Goal: Task Accomplishment & Management: Manage account settings

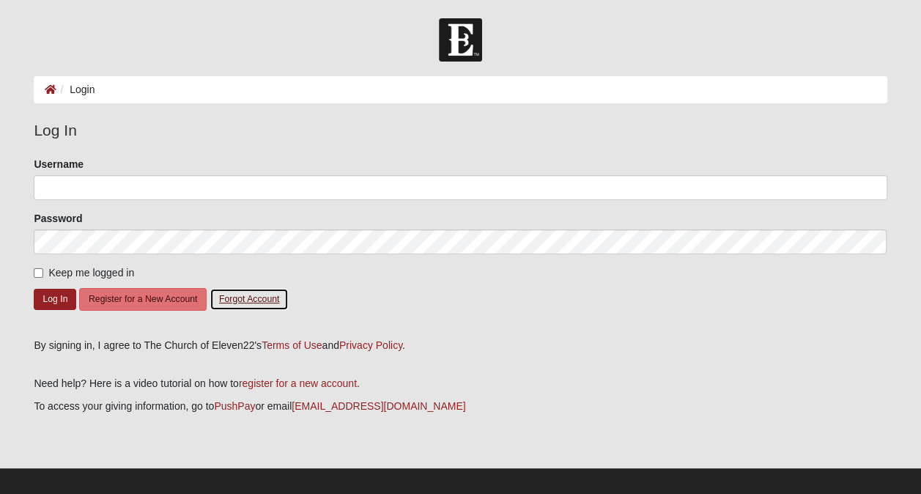
click at [261, 298] on button "Forgot Account" at bounding box center [249, 299] width 79 height 23
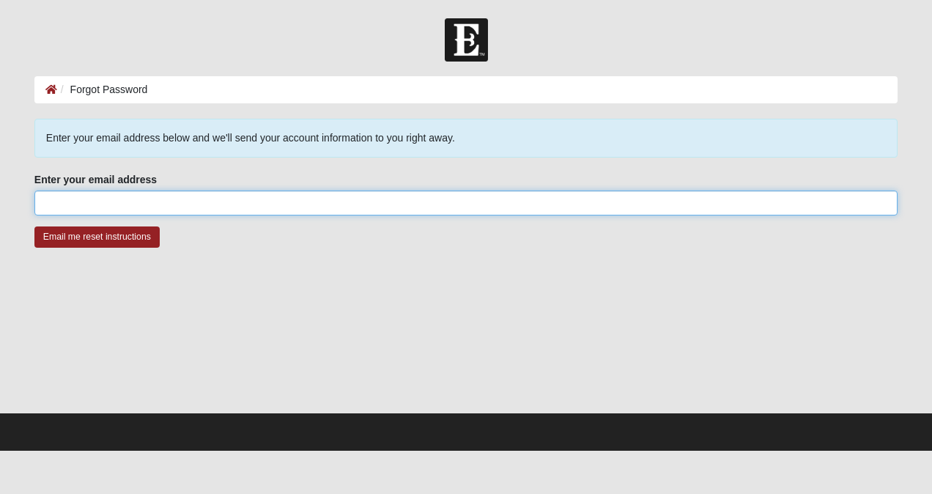
click at [164, 199] on input "Enter your email address" at bounding box center [465, 203] width 863 height 25
type input "luv2ryd@comcast.net"
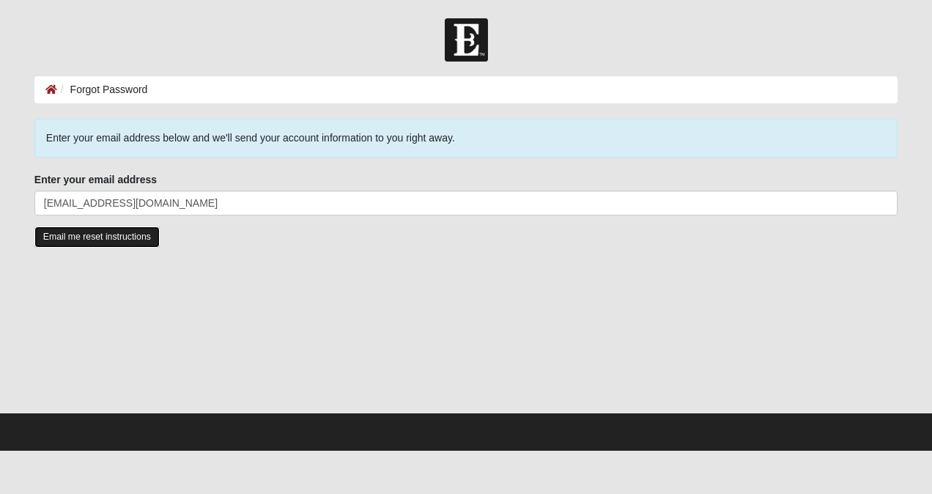
click at [125, 236] on input "Email me reset instructions" at bounding box center [96, 236] width 125 height 21
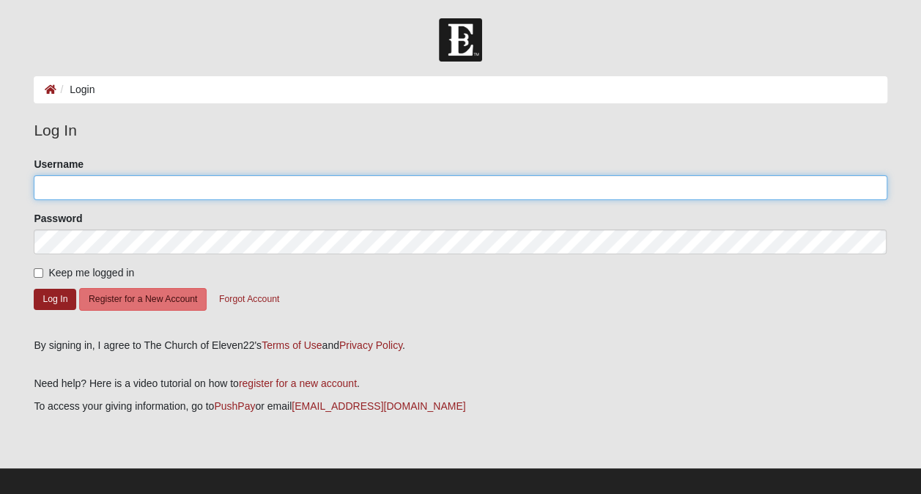
click at [59, 185] on input "Username" at bounding box center [460, 187] width 853 height 25
type input "JDR0462"
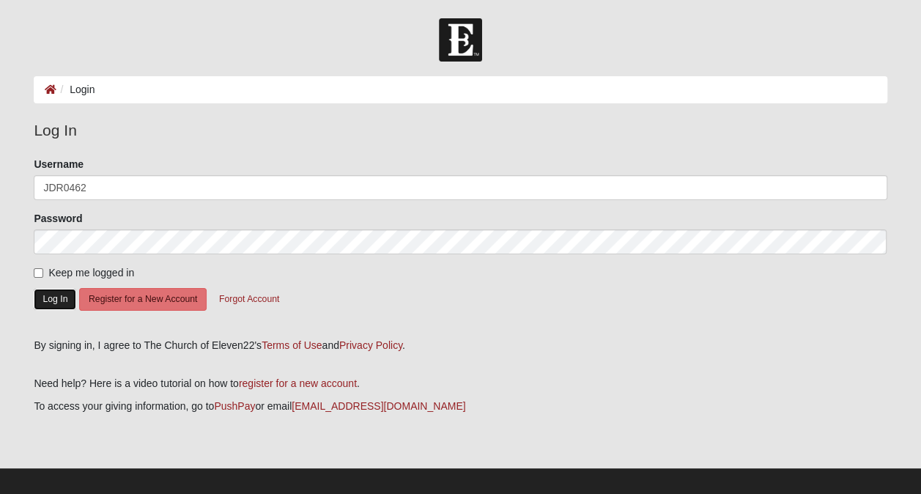
click at [56, 297] on button "Log In" at bounding box center [55, 299] width 42 height 21
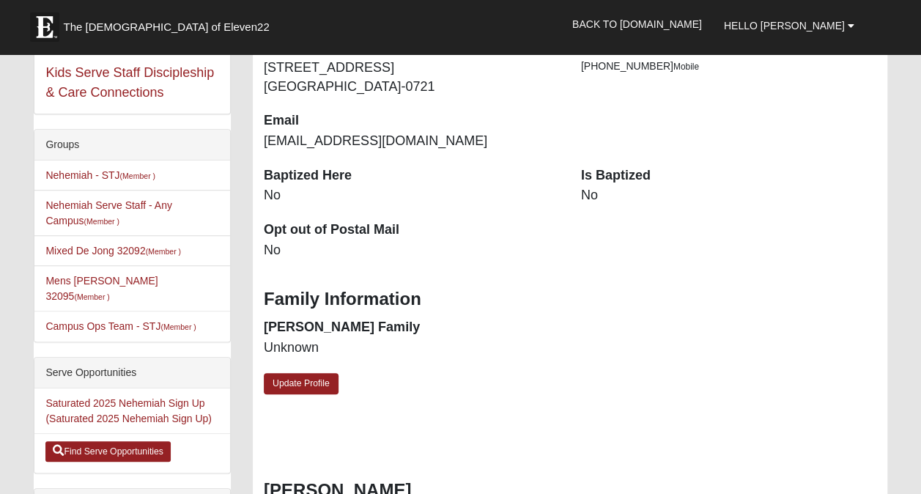
scroll to position [366, 0]
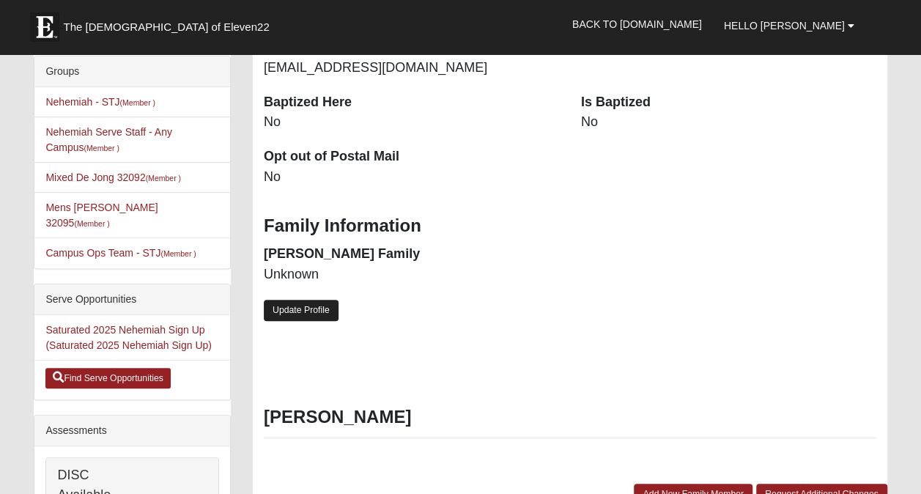
click at [322, 313] on link "Update Profile" at bounding box center [301, 310] width 75 height 21
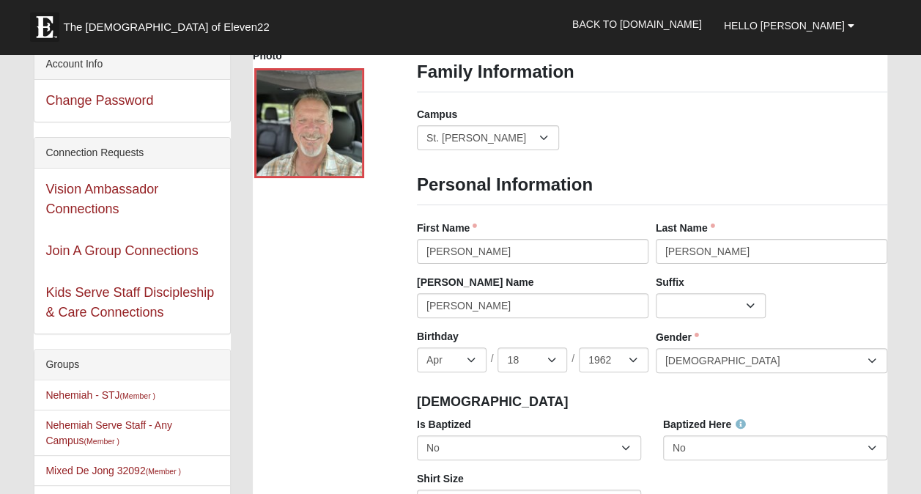
scroll to position [147, 0]
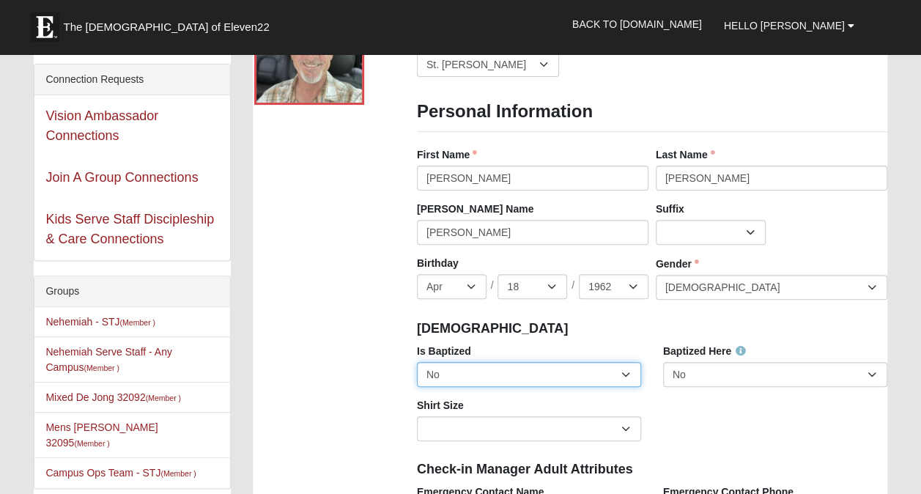
click at [624, 372] on select "No Yes" at bounding box center [529, 374] width 224 height 25
select select "True"
click at [417, 362] on select "No Yes" at bounding box center [529, 374] width 224 height 25
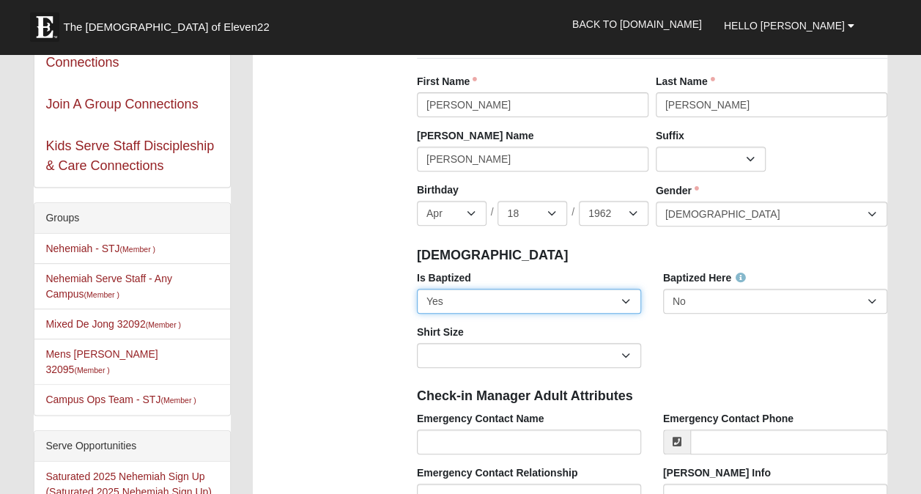
scroll to position [293, 0]
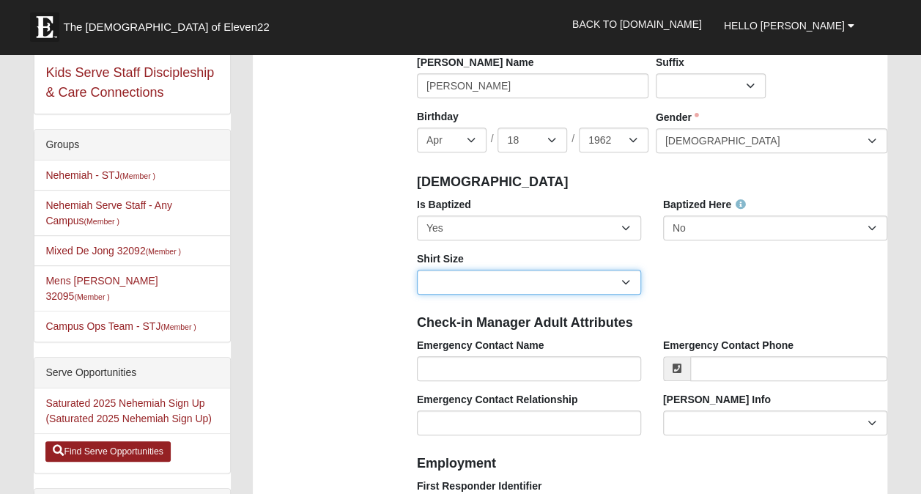
click at [626, 280] on select "Adult Small Adult Medium Adult Large Adult XL Adult XXL Adult 3XL Adult 4XL You…" at bounding box center [529, 282] width 224 height 25
select select "Adult XL"
click at [417, 270] on select "Adult Small Adult Medium Adult Large Adult XL Adult XXL Adult 3XL Adult 4XL You…" at bounding box center [529, 282] width 224 height 25
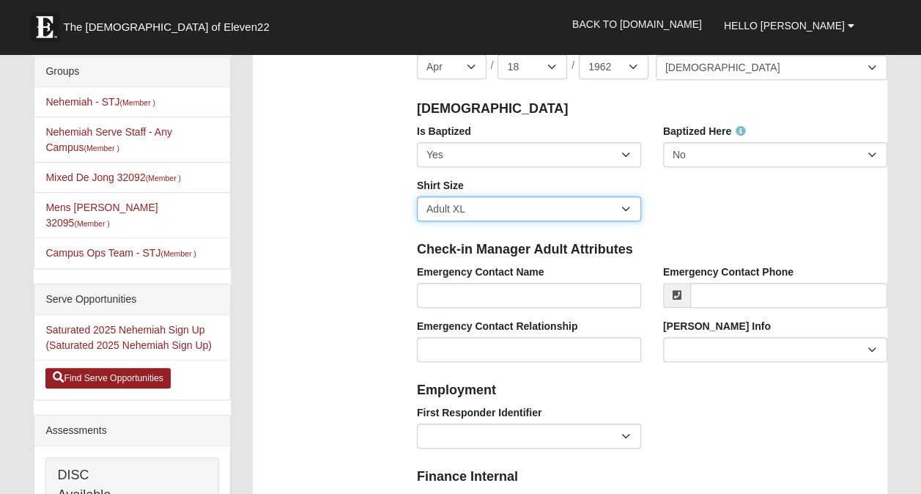
scroll to position [440, 0]
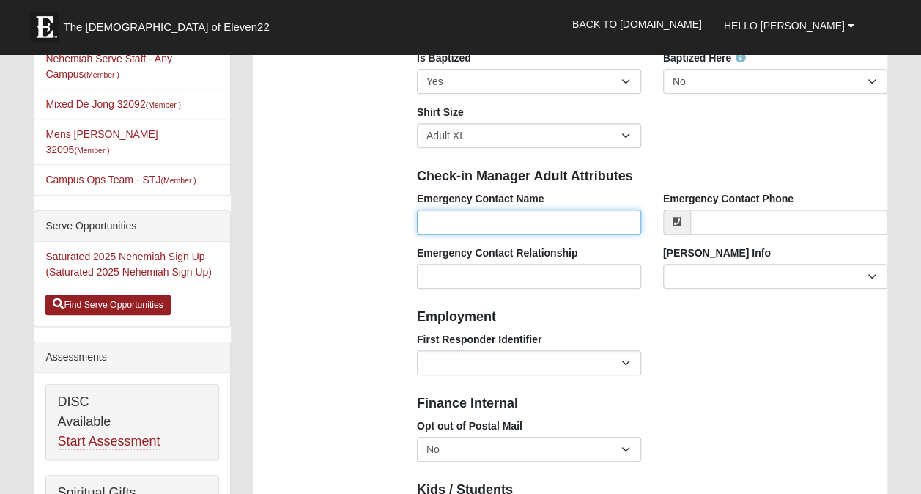
click at [437, 221] on input "Emergency Contact Name" at bounding box center [529, 222] width 224 height 25
type input "Kristin Rodgers"
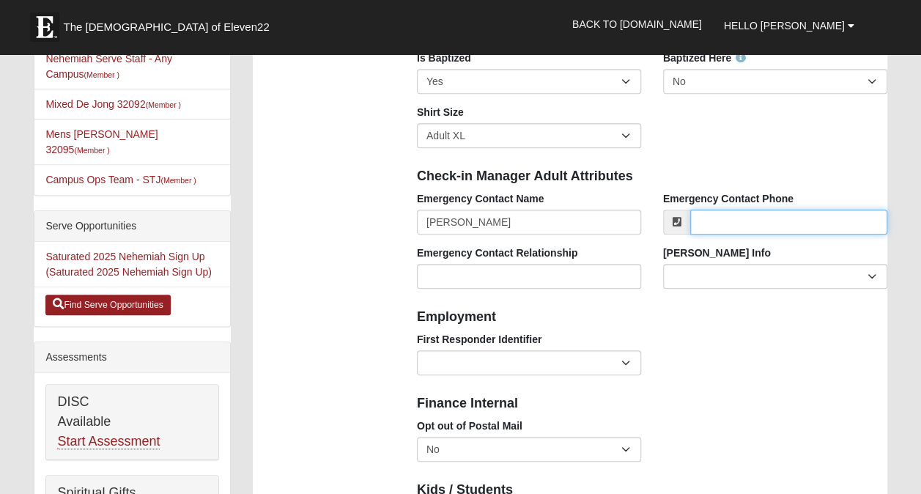
click at [703, 223] on input "Emergency Contact Phone" at bounding box center [788, 222] width 197 height 25
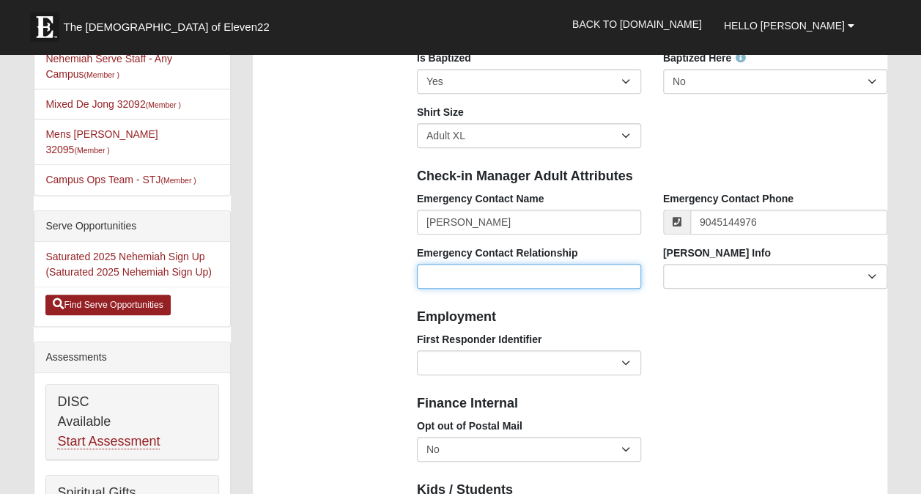
type input "[PHONE_NUMBER]"
click at [558, 274] on input "Emergency Contact Relationship" at bounding box center [529, 276] width 224 height 25
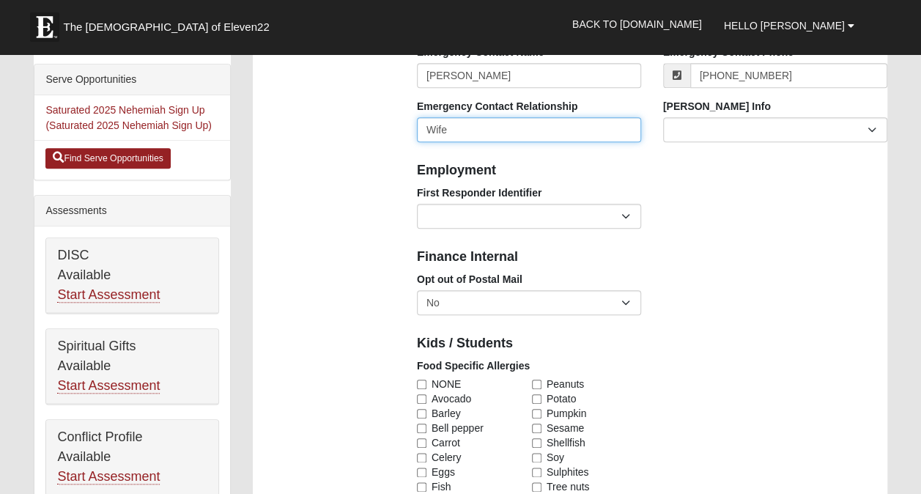
type input "Wife"
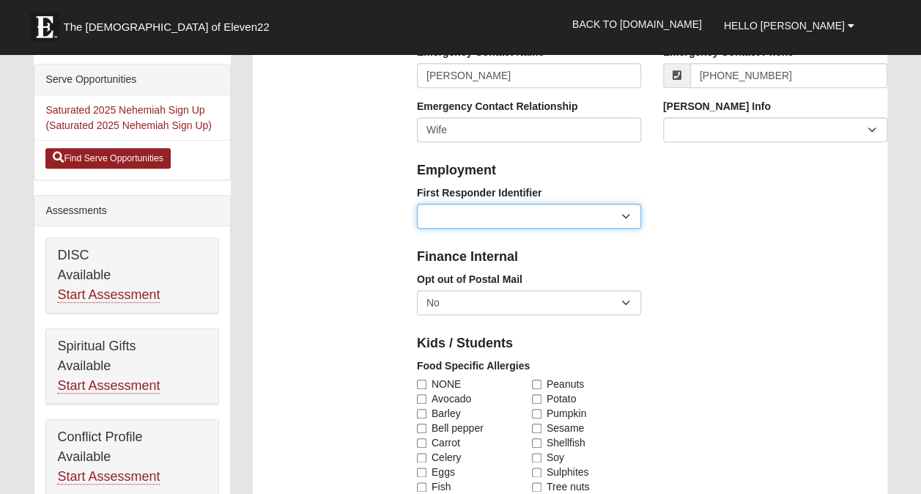
click at [624, 212] on select "EMT | Paramedic | Medical Firefighter | Fire Department Police Officer | Sherif…" at bounding box center [529, 216] width 224 height 25
select select "2493"
click at [417, 204] on select "EMT | Paramedic | Medical Firefighter | Fire Department Police Officer | Sherif…" at bounding box center [529, 216] width 224 height 25
click at [629, 213] on select "EMT | Paramedic | Medical Firefighter | Fire Department Police Officer | Sherif…" at bounding box center [529, 216] width 224 height 25
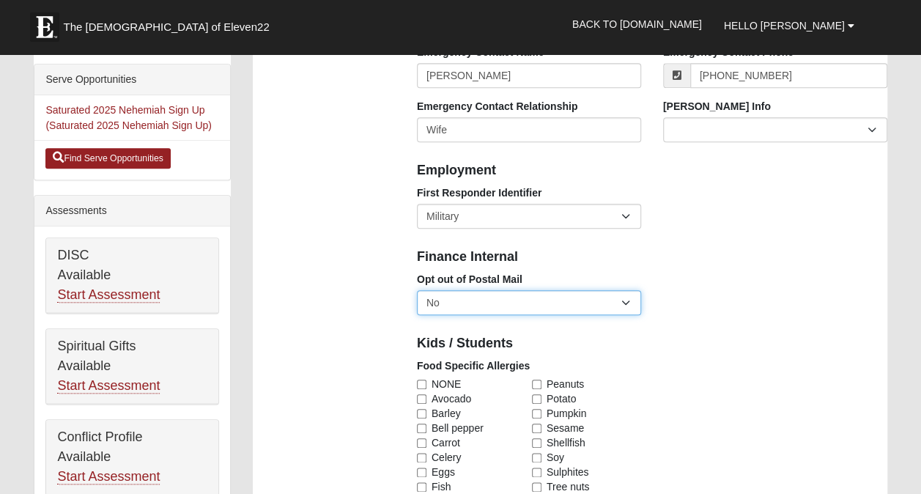
click at [626, 302] on select "No Yes" at bounding box center [529, 302] width 224 height 25
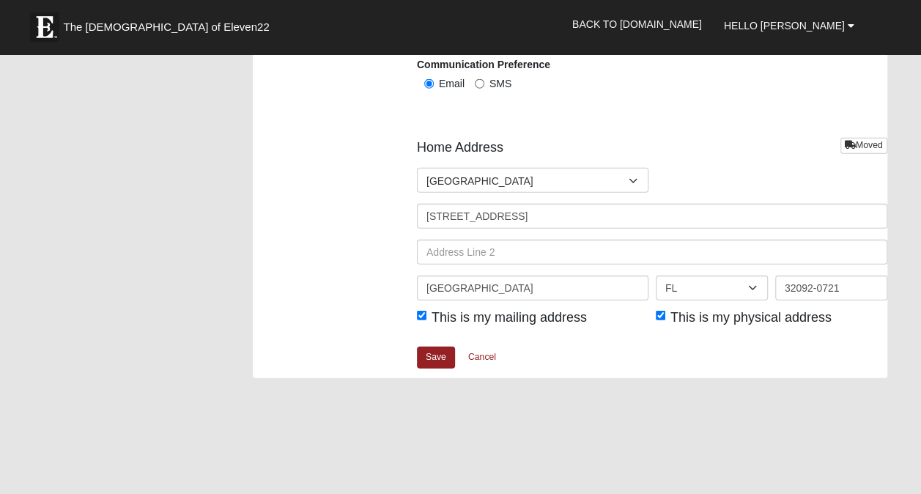
scroll to position [1832, 0]
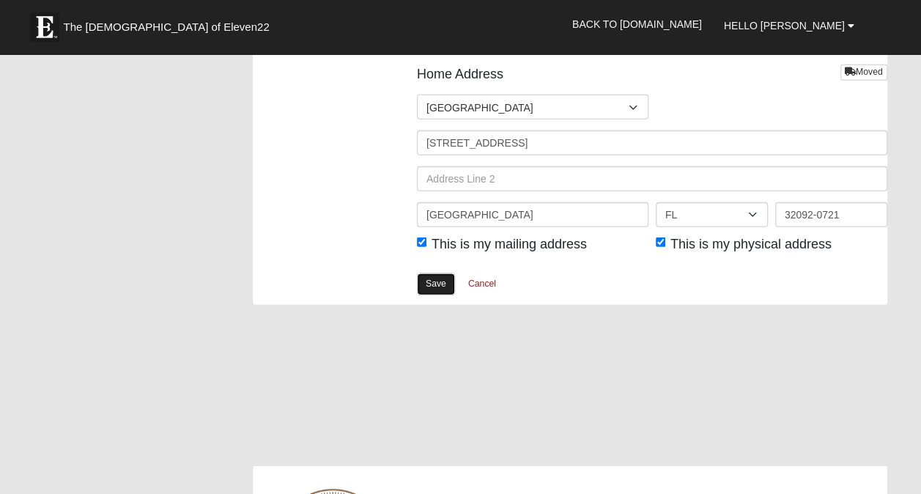
click at [437, 281] on link "Save" at bounding box center [436, 283] width 38 height 21
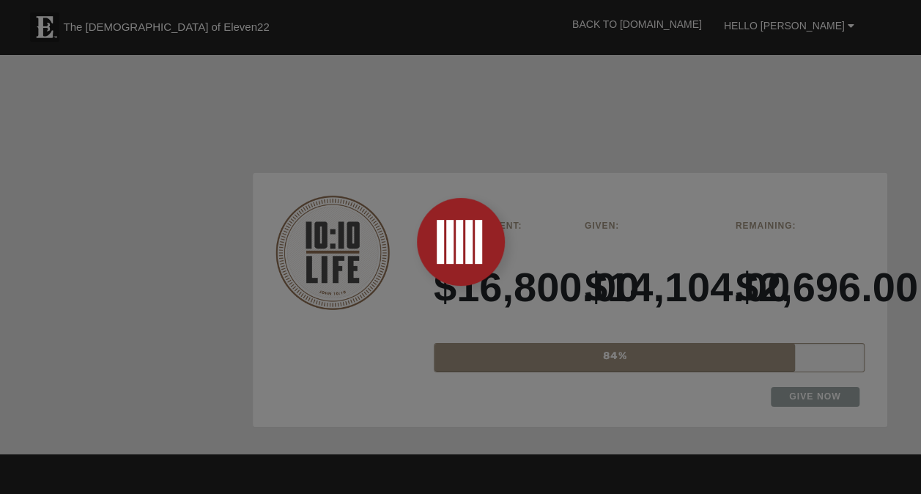
scroll to position [2198, 0]
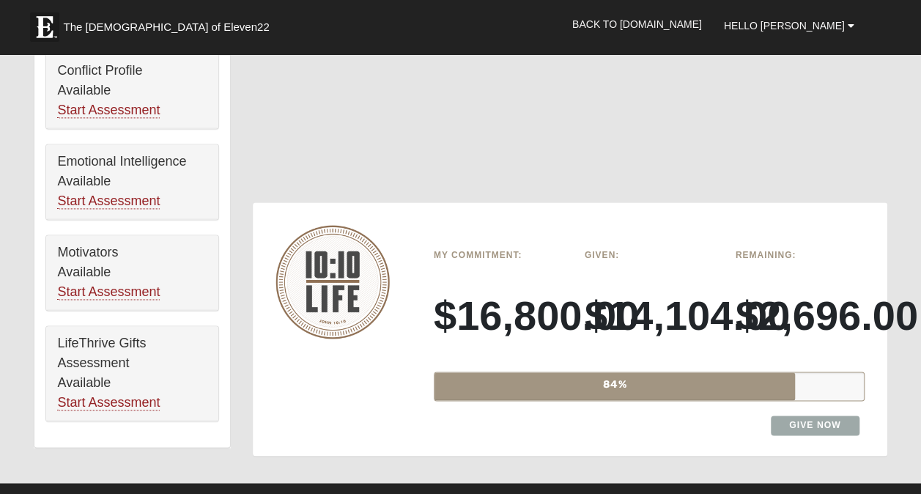
scroll to position [1026, 0]
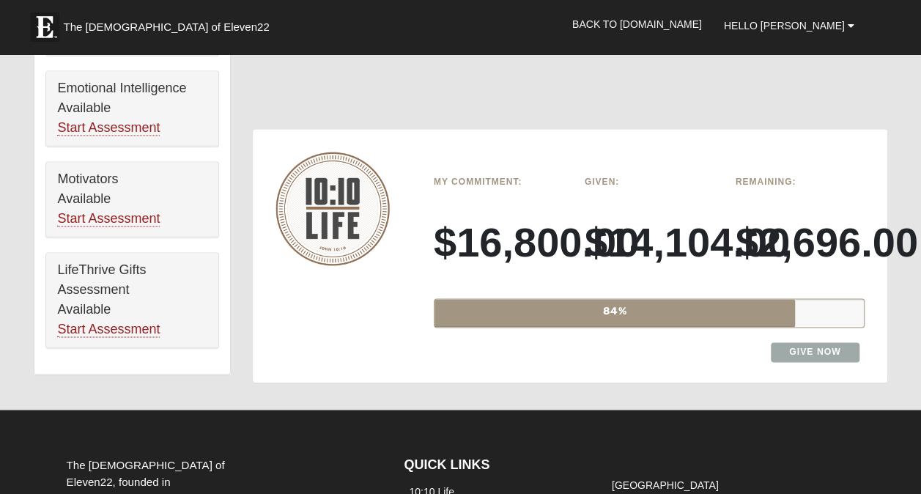
click at [662, 183] on h6 "Given:" at bounding box center [649, 182] width 129 height 10
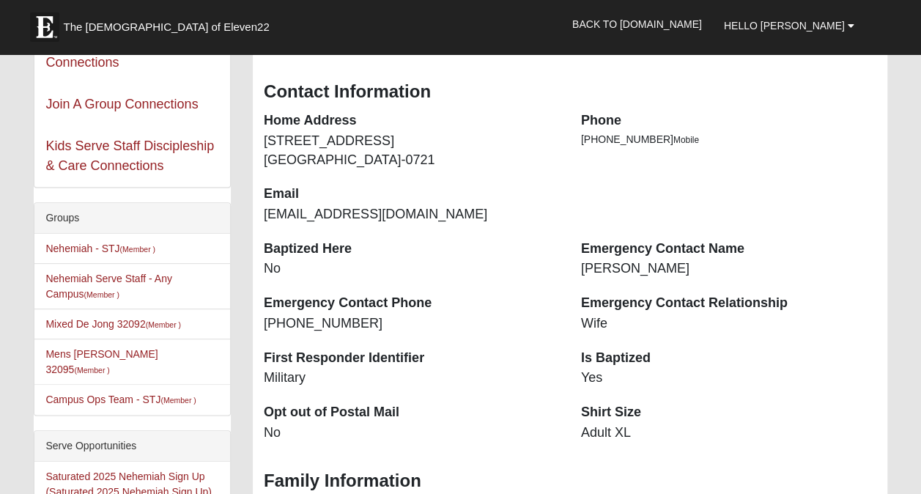
scroll to position [293, 0]
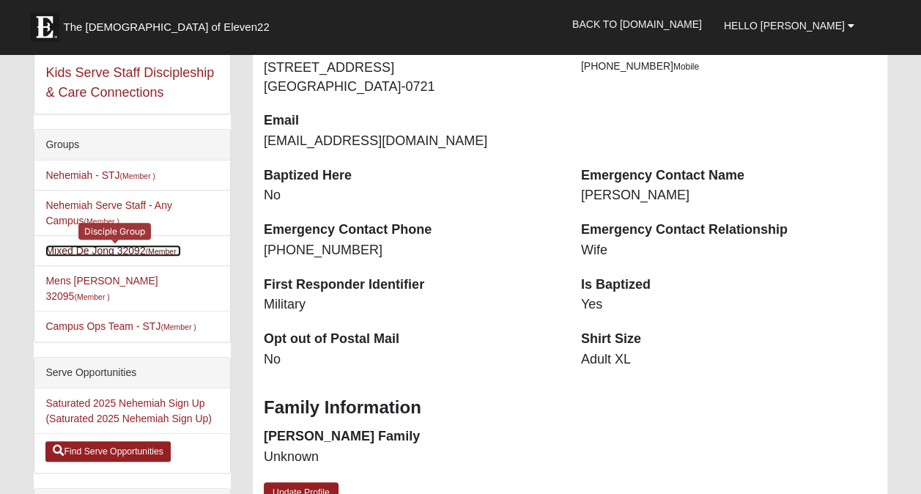
click at [89, 251] on link "Mixed De Jong 32092 (Member )" at bounding box center [113, 251] width 136 height 12
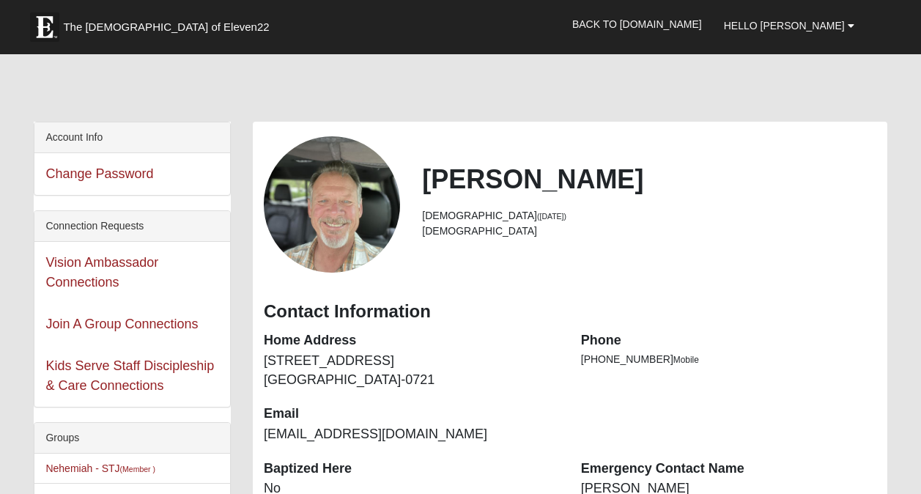
scroll to position [293, 0]
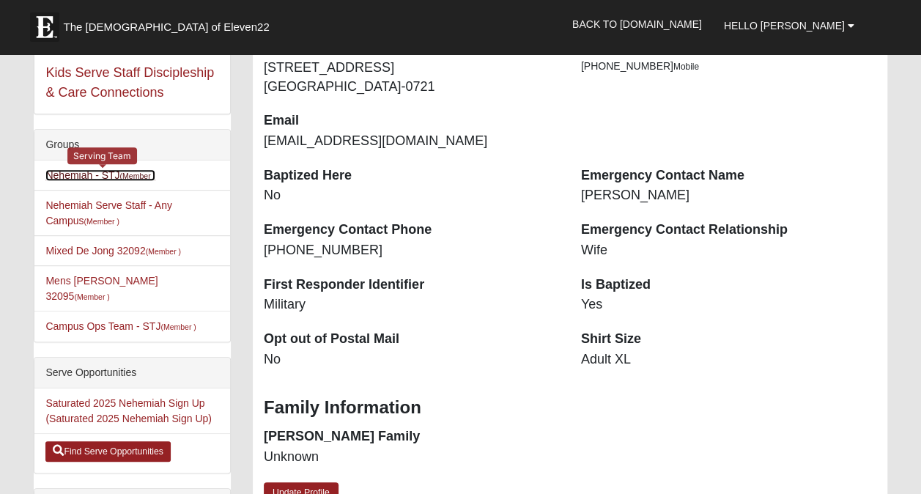
click at [79, 172] on link "Nehemiah - STJ (Member )" at bounding box center [100, 175] width 110 height 12
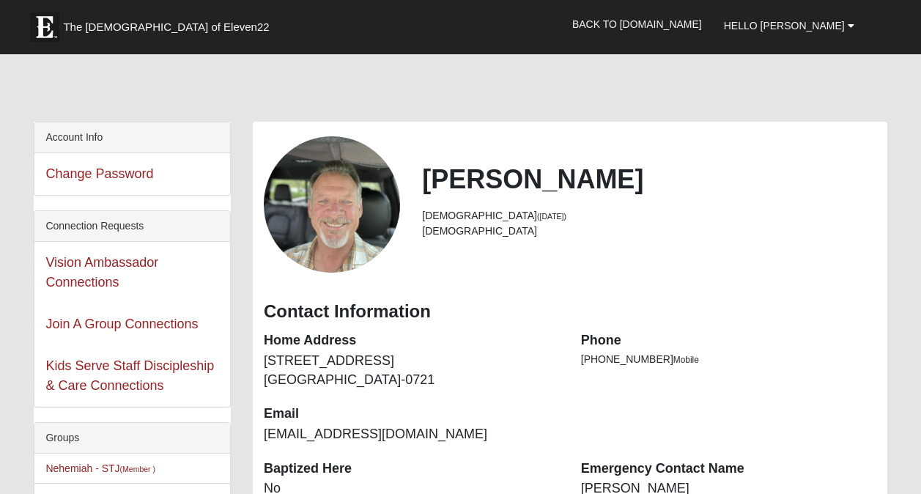
scroll to position [293, 0]
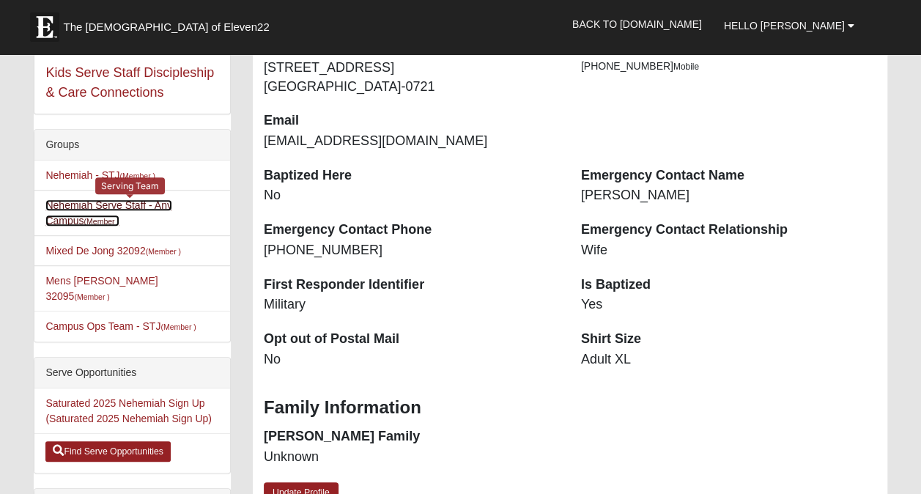
click at [114, 204] on link "Nehemiah Serve Staff - Any Campus (Member )" at bounding box center [108, 212] width 127 height 27
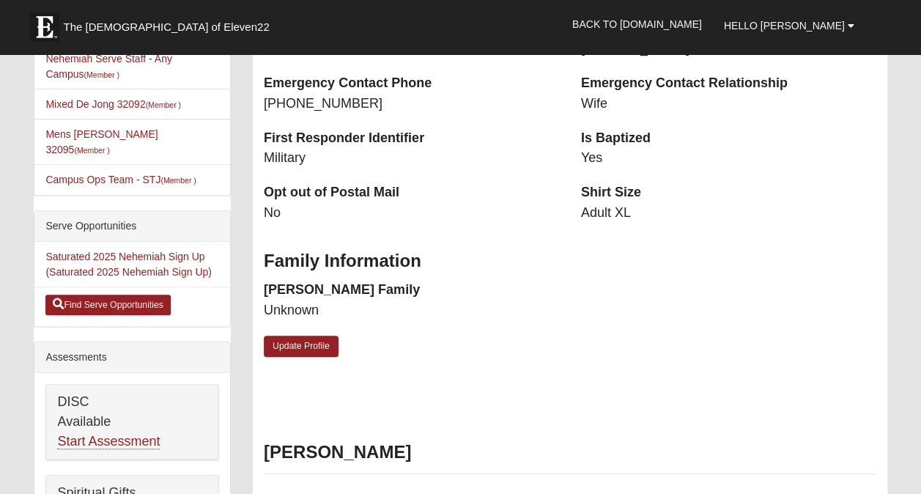
scroll to position [366, 0]
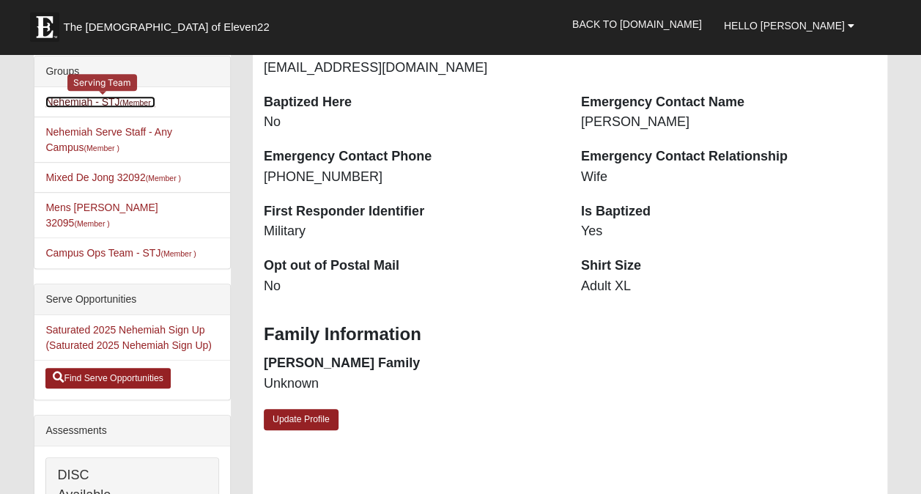
click at [84, 101] on link "Nehemiah - STJ (Member )" at bounding box center [100, 102] width 110 height 12
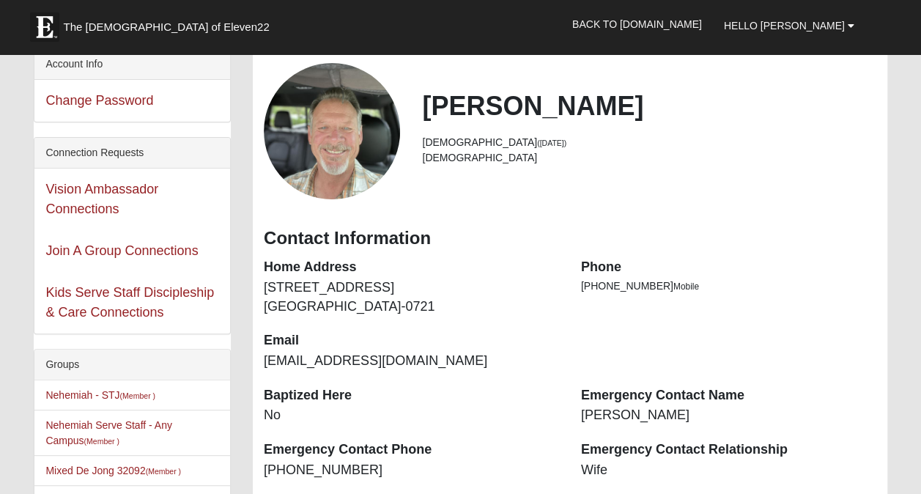
scroll to position [293, 0]
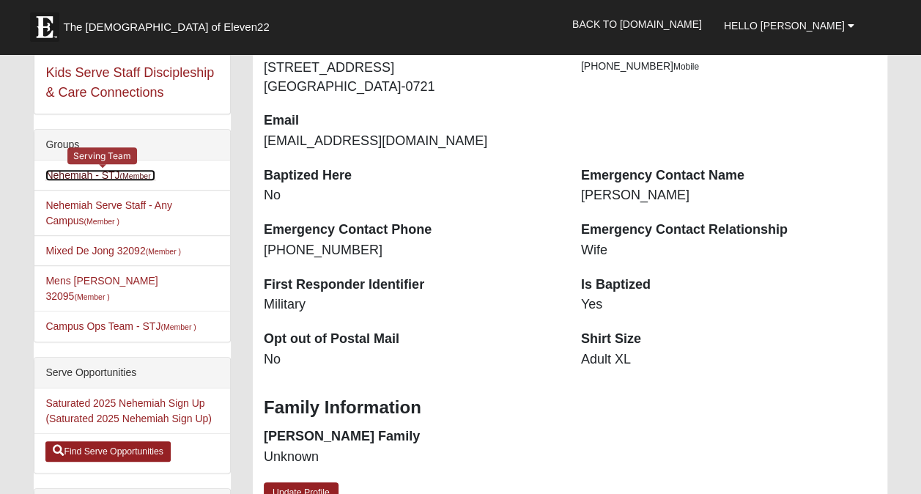
click at [65, 173] on link "Nehemiah - STJ (Member )" at bounding box center [100, 175] width 110 height 12
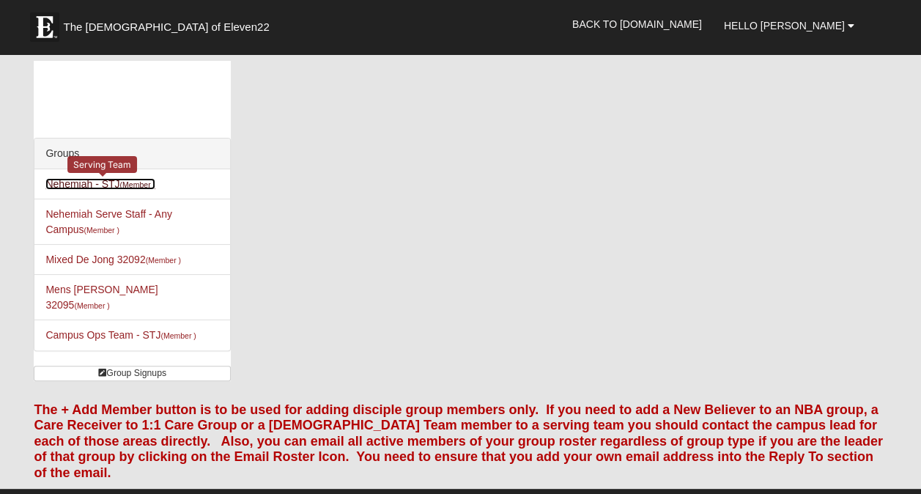
click at [136, 185] on small "(Member )" at bounding box center [137, 184] width 35 height 9
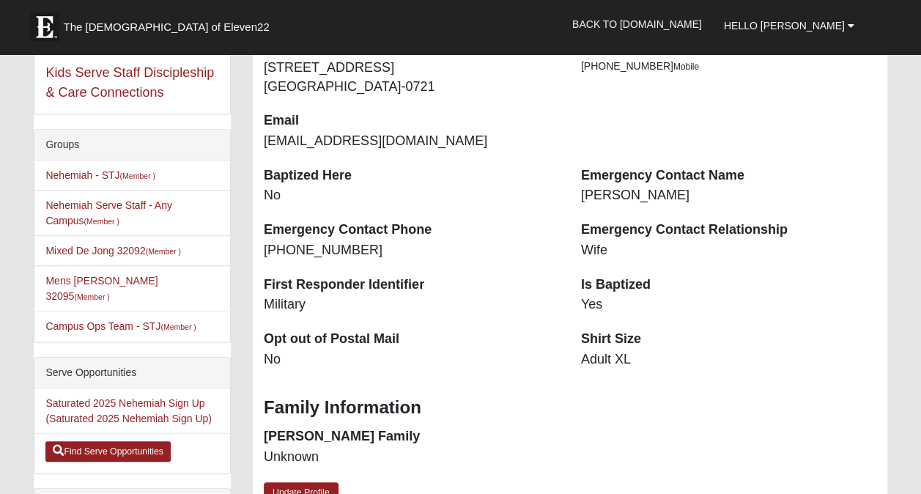
scroll to position [147, 0]
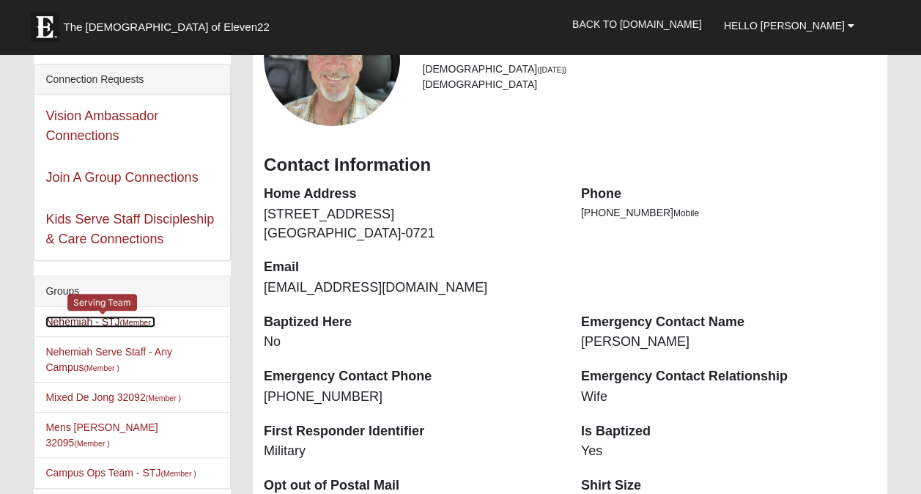
click at [67, 319] on link "Nehemiah - STJ (Member )" at bounding box center [100, 322] width 110 height 12
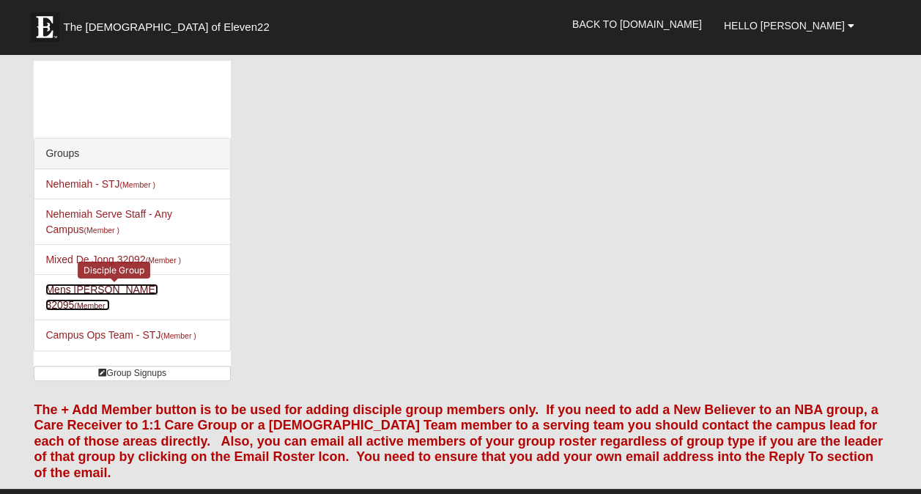
click at [133, 290] on link "Mens Rodgers 32095 (Member )" at bounding box center [101, 297] width 112 height 27
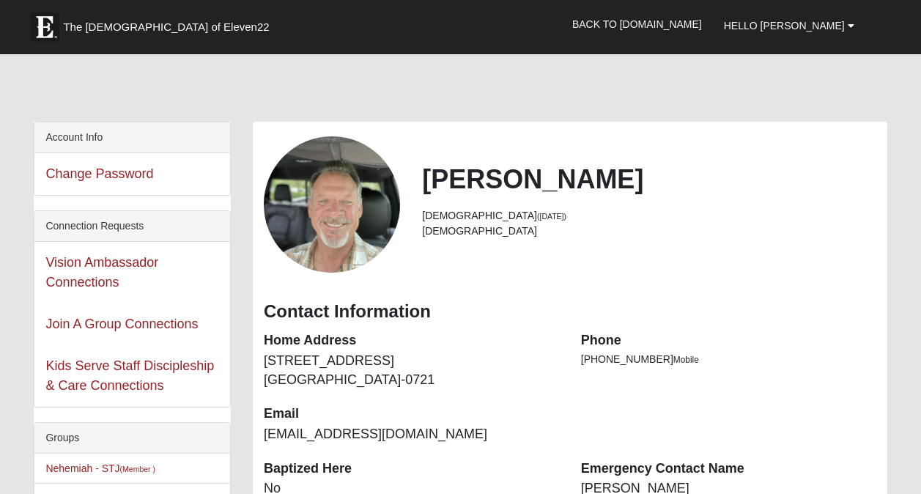
scroll to position [147, 0]
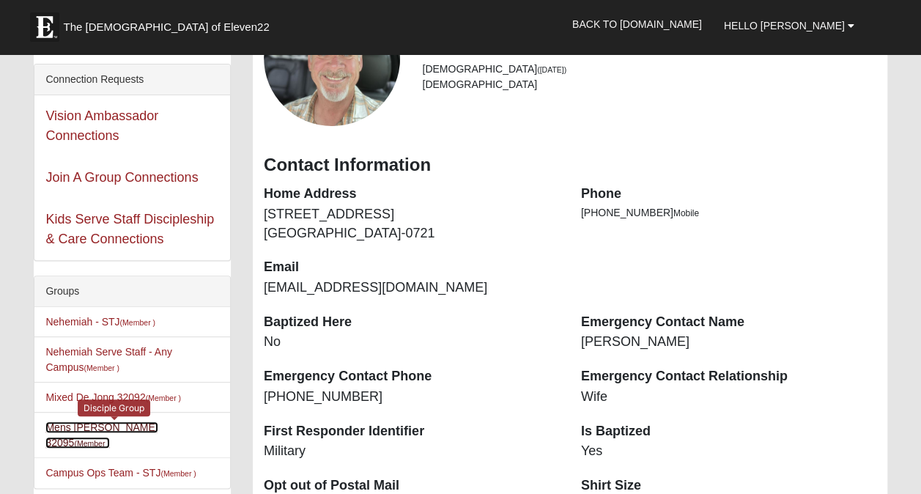
click at [98, 424] on link "Mens Rodgers 32095 (Member )" at bounding box center [101, 434] width 112 height 27
